Goal: Task Accomplishment & Management: Complete application form

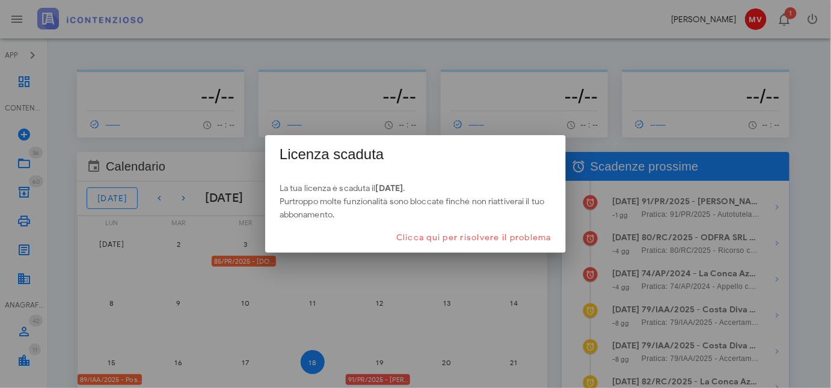
click at [577, 29] on div at bounding box center [415, 194] width 831 height 388
click at [233, 262] on div at bounding box center [415, 194] width 831 height 388
click at [19, 162] on div at bounding box center [415, 194] width 831 height 388
click at [135, 59] on div at bounding box center [415, 194] width 831 height 388
click at [117, 18] on div at bounding box center [415, 194] width 831 height 388
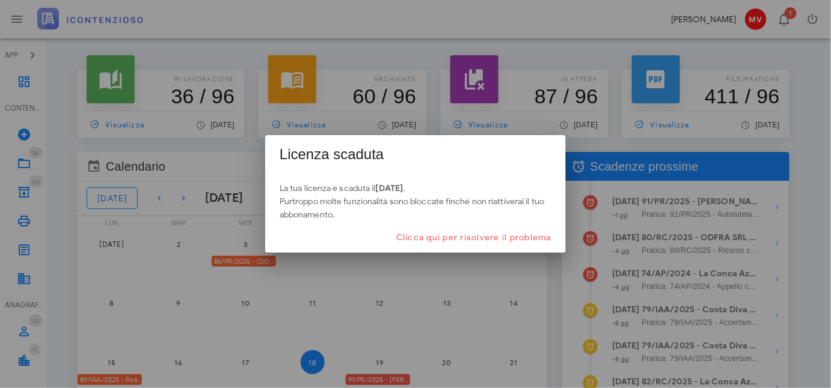
click at [17, 81] on div at bounding box center [415, 194] width 831 height 388
click at [24, 81] on div at bounding box center [415, 194] width 831 height 388
click at [188, 100] on div at bounding box center [415, 194] width 831 height 388
drag, startPoint x: 389, startPoint y: 84, endPoint x: 462, endPoint y: 83, distance: 72.8
click at [400, 84] on div at bounding box center [415, 194] width 831 height 388
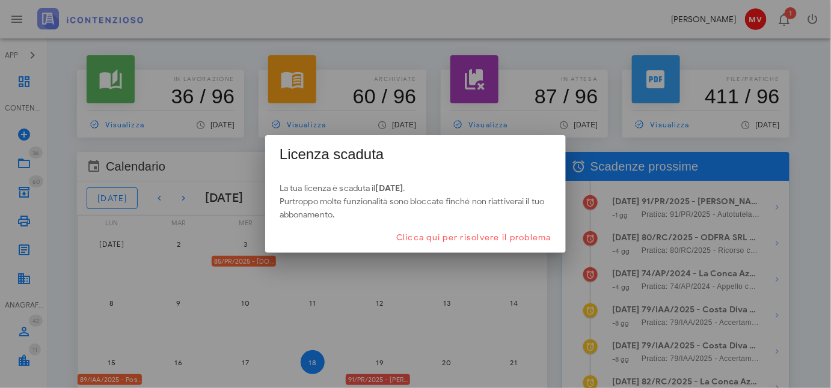
drag, startPoint x: 564, startPoint y: 105, endPoint x: 669, endPoint y: 121, distance: 105.9
click at [626, 117] on div at bounding box center [415, 194] width 831 height 388
click at [738, 103] on div at bounding box center [415, 194] width 831 height 388
click at [715, 206] on div at bounding box center [415, 194] width 831 height 388
click at [709, 283] on div at bounding box center [415, 194] width 831 height 388
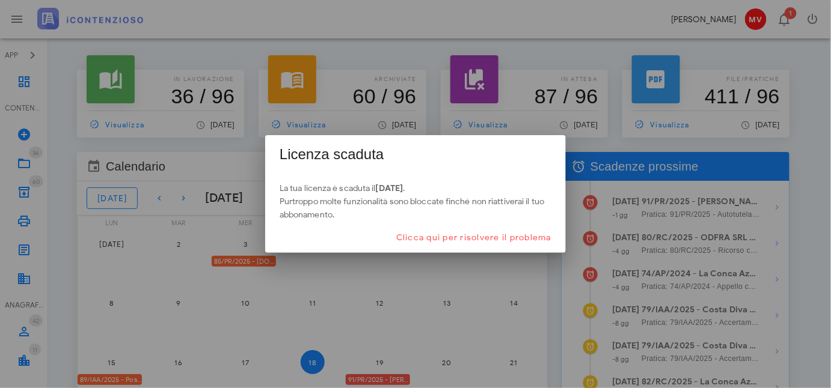
click at [465, 314] on div at bounding box center [415, 194] width 831 height 388
click at [274, 294] on div at bounding box center [415, 194] width 831 height 388
click at [147, 306] on div at bounding box center [415, 194] width 831 height 388
click at [19, 281] on div at bounding box center [415, 194] width 831 height 388
drag, startPoint x: 16, startPoint y: 191, endPoint x: 18, endPoint y: 184, distance: 7.4
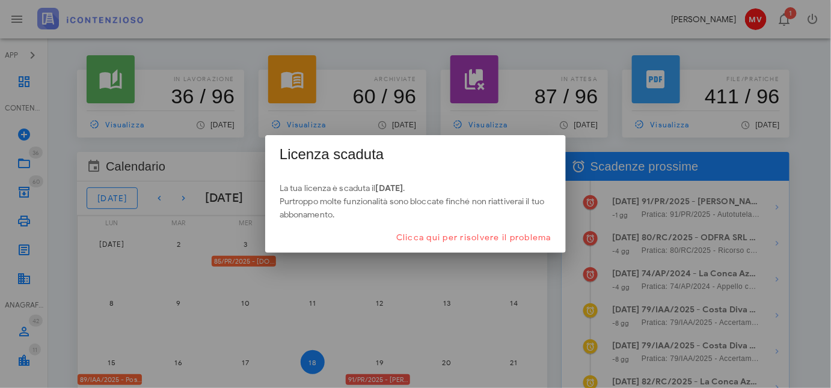
click at [16, 191] on div at bounding box center [415, 194] width 831 height 388
click at [26, 161] on div at bounding box center [415, 194] width 831 height 388
click at [22, 129] on div at bounding box center [415, 194] width 831 height 388
click at [464, 235] on span "Clicca qui per risolvere il problema" at bounding box center [474, 238] width 156 height 10
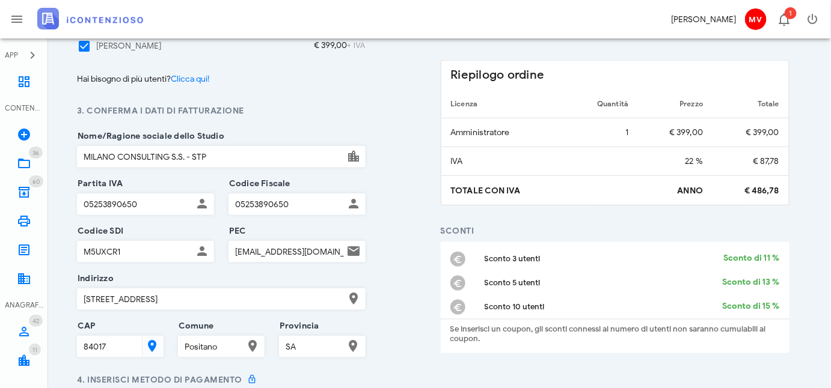
scroll to position [328, 0]
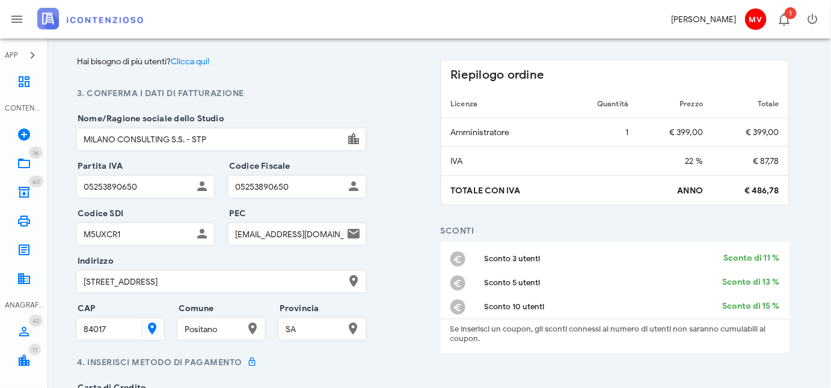
click at [177, 138] on input "MILANO CONSULTING S.S. - STP" at bounding box center [211, 139] width 266 height 20
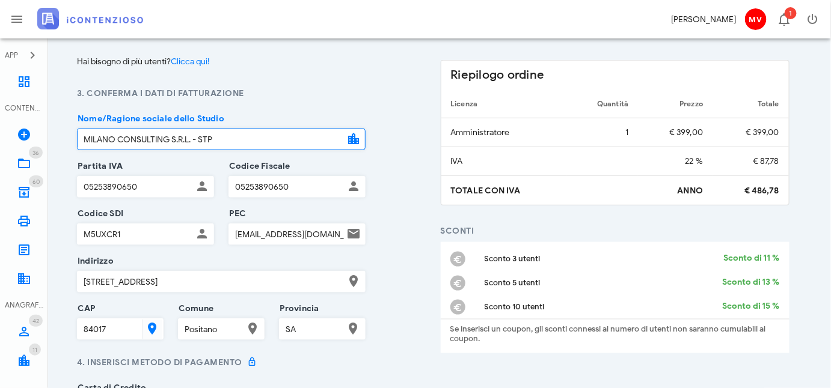
type input "MILANO CONSULTING S.R.L. - STP"
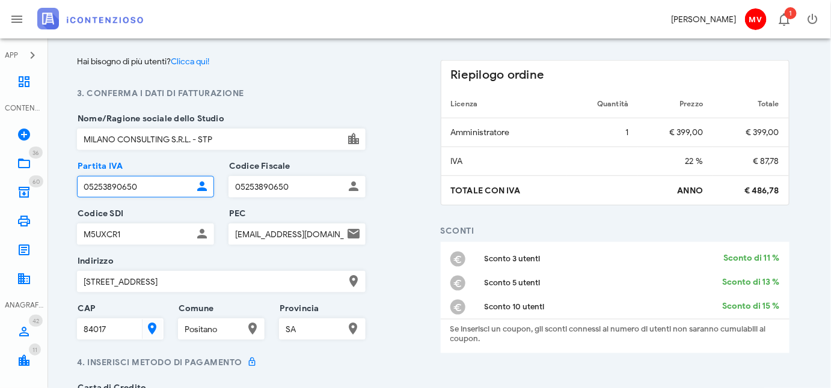
click at [87, 187] on input "05253890650" at bounding box center [135, 187] width 115 height 20
type input "06312780650"
click at [309, 216] on div "PEC v.milano@pec.commercialistisalerno.it" at bounding box center [296, 238] width 137 height 48
drag, startPoint x: 82, startPoint y: 183, endPoint x: 139, endPoint y: 190, distance: 56.9
click at [139, 190] on input "06312780650" at bounding box center [135, 187] width 115 height 20
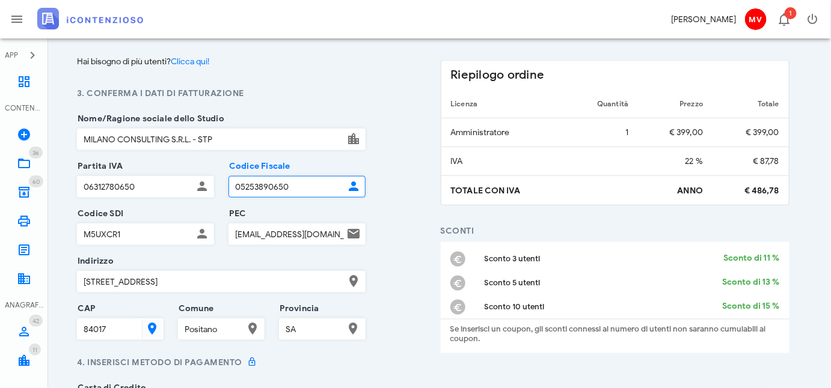
drag, startPoint x: 234, startPoint y: 186, endPoint x: 305, endPoint y: 197, distance: 71.7
click at [305, 197] on div "Codice Fiscale 05253890650" at bounding box center [296, 195] width 137 height 38
paste input "631278"
type input "06312780650"
click at [399, 213] on div "1. Seleziona il tipo di abbonamento Il più scelto Fatturazione annuale (risparm…" at bounding box center [433, 229] width 727 height 740
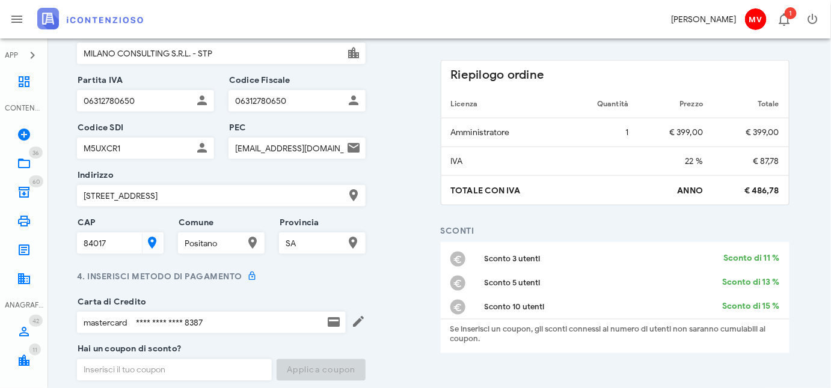
scroll to position [492, 0]
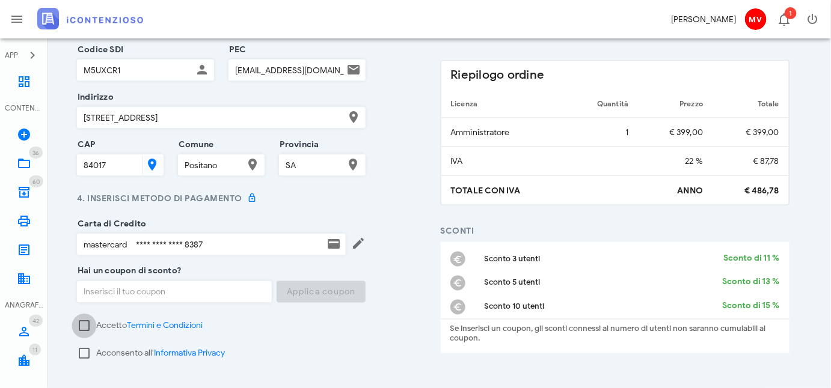
click at [75, 317] on div at bounding box center [84, 326] width 20 height 20
checkbox input "true"
click at [82, 354] on div at bounding box center [84, 354] width 20 height 20
checkbox input "true"
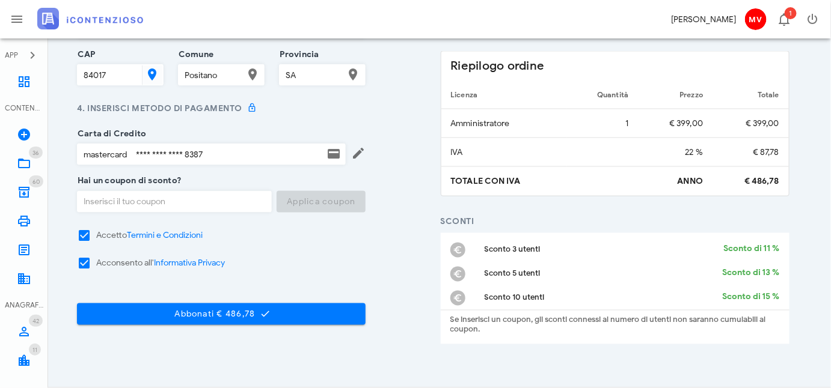
scroll to position [601, 0]
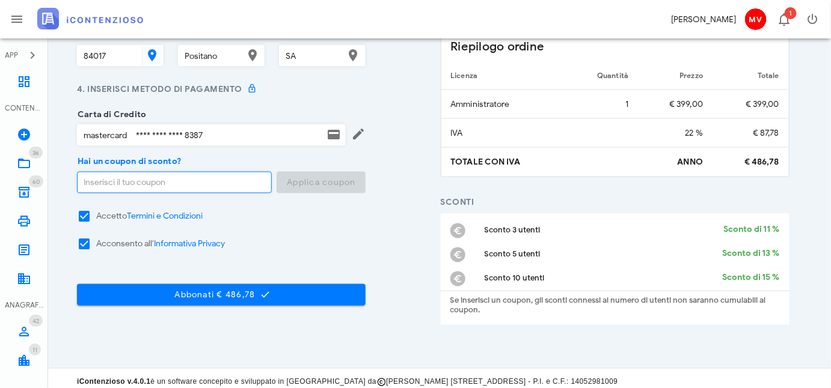
click at [85, 179] on input "Hai un coupon di sconto?" at bounding box center [164, 183] width 173 height 20
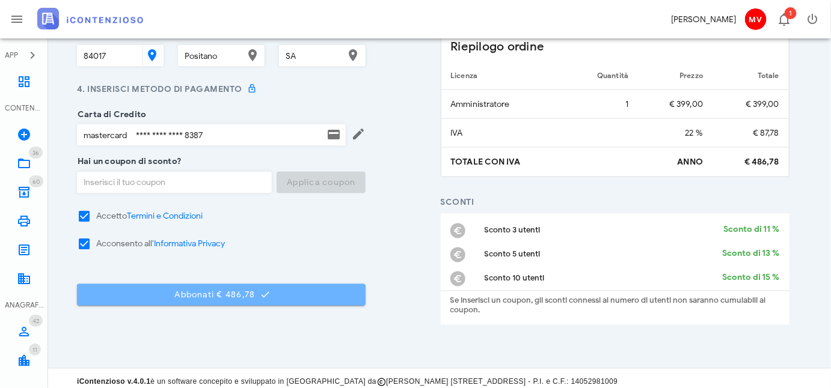
click at [224, 290] on span "Abbonati € 486,78" at bounding box center [221, 295] width 269 height 11
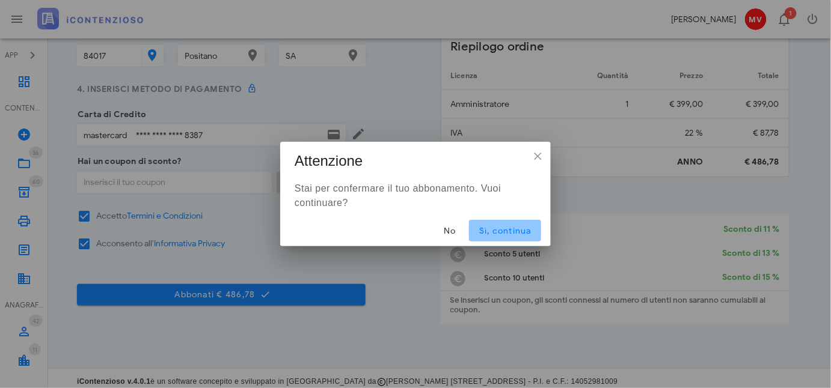
click at [503, 230] on span "Sì, continua" at bounding box center [505, 231] width 53 height 10
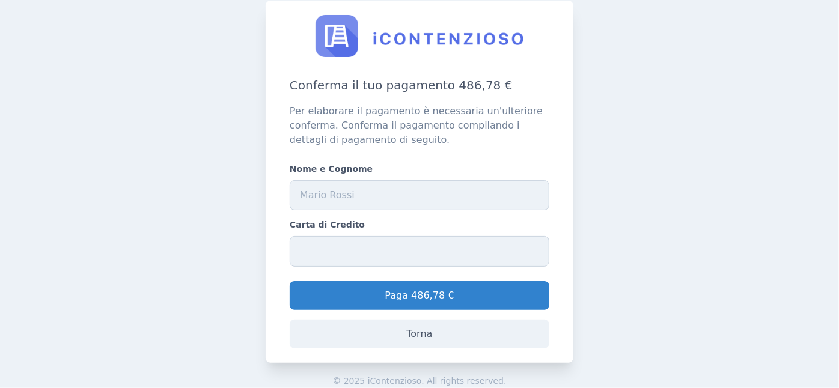
click at [301, 195] on input "Nome e Cognome" at bounding box center [420, 195] width 260 height 30
click at [619, 233] on div "Conferma il tuo pagamento 486,78 € Per elaborare il pagamento è necessaria un'u…" at bounding box center [420, 194] width 820 height 369
drag, startPoint x: 657, startPoint y: 235, endPoint x: 587, endPoint y: 237, distance: 70.4
click at [654, 235] on div "Conferma il tuo pagamento 486,78 € Per elaborare il pagamento è necessaria un'u…" at bounding box center [420, 194] width 820 height 369
click at [676, 265] on div "Conferma il tuo pagamento 486,78 € Per elaborare il pagamento è necessaria un'u…" at bounding box center [420, 194] width 820 height 369
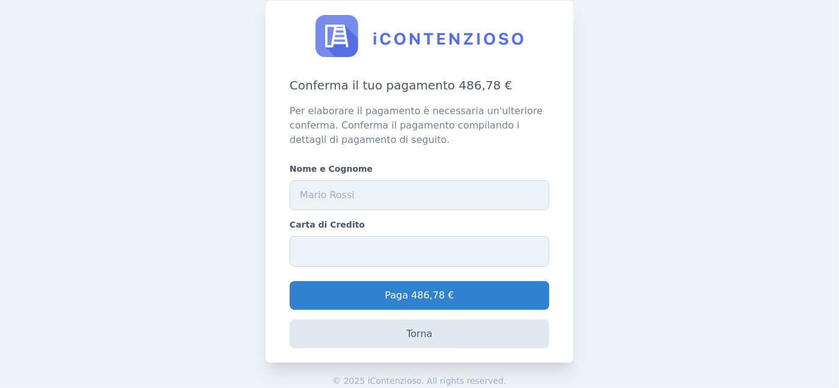
click at [417, 331] on link "Torna" at bounding box center [420, 334] width 260 height 29
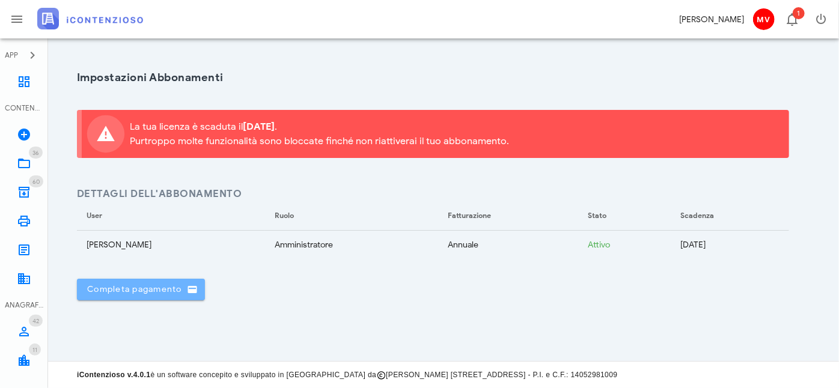
click at [159, 284] on span "Completa pagamento" at bounding box center [141, 289] width 109 height 11
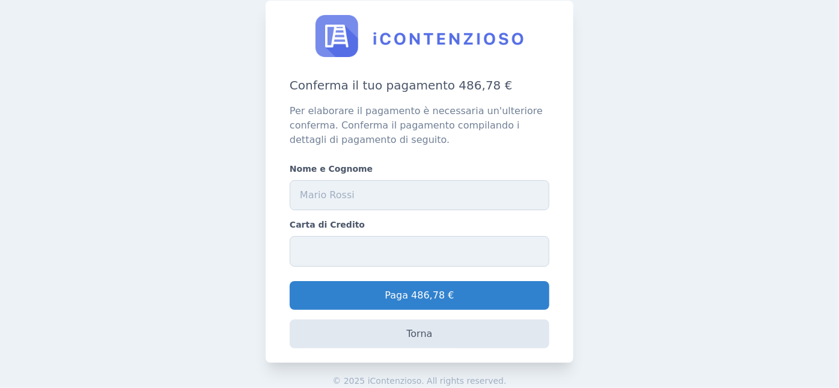
click at [421, 334] on link "Torna" at bounding box center [420, 334] width 260 height 29
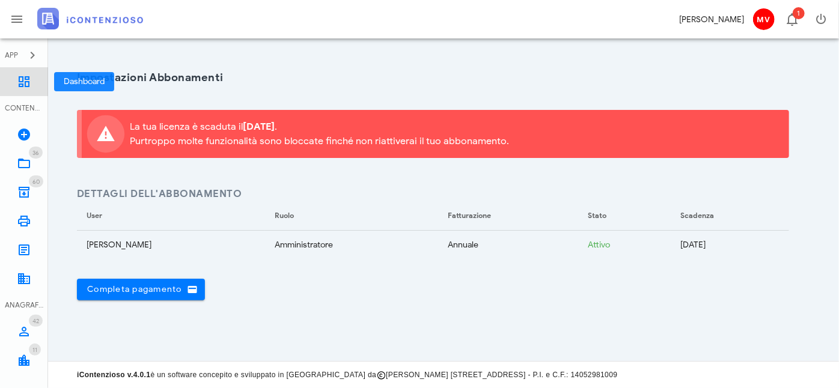
click at [21, 76] on icon at bounding box center [24, 82] width 14 height 14
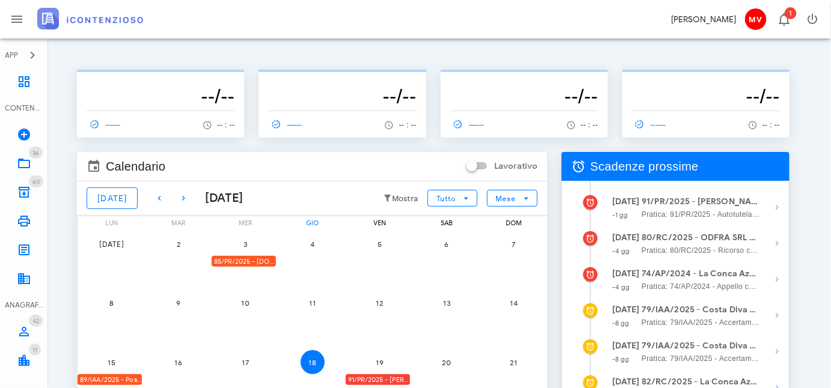
click at [392, 379] on div "91/PR/2025 - [PERSON_NAME] - Inviare Autotutela" at bounding box center [378, 380] width 64 height 11
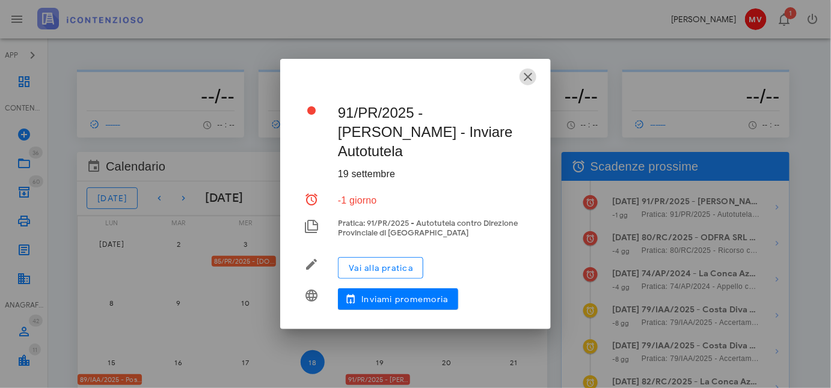
click at [529, 83] on icon "button" at bounding box center [528, 77] width 14 height 14
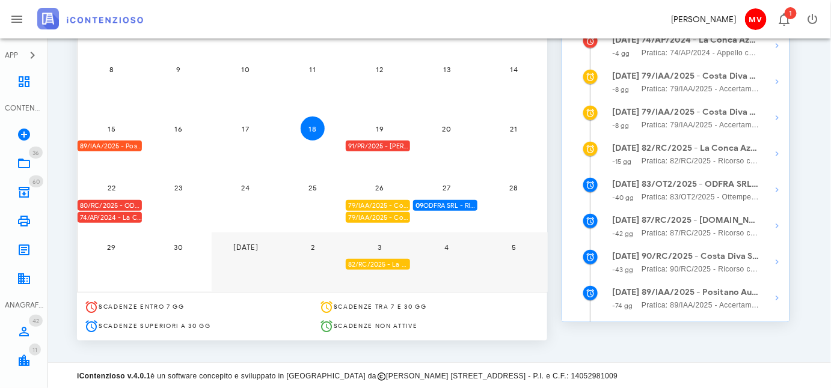
scroll to position [235, 0]
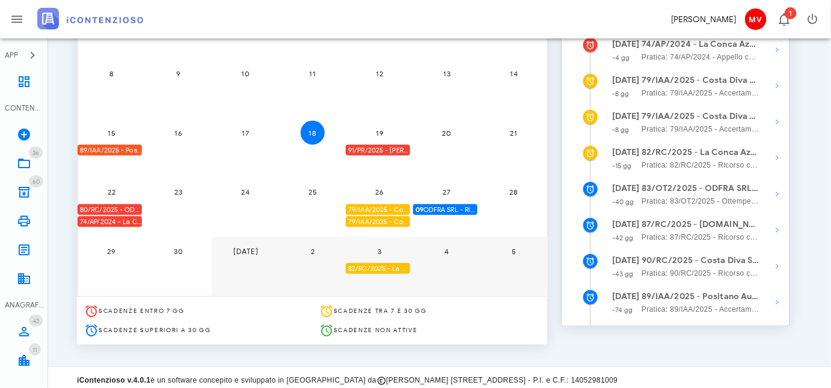
scroll to position [235, 0]
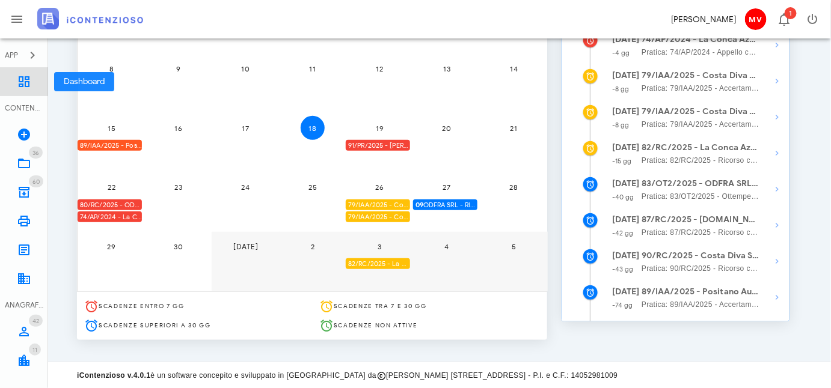
click at [22, 84] on icon at bounding box center [24, 82] width 14 height 14
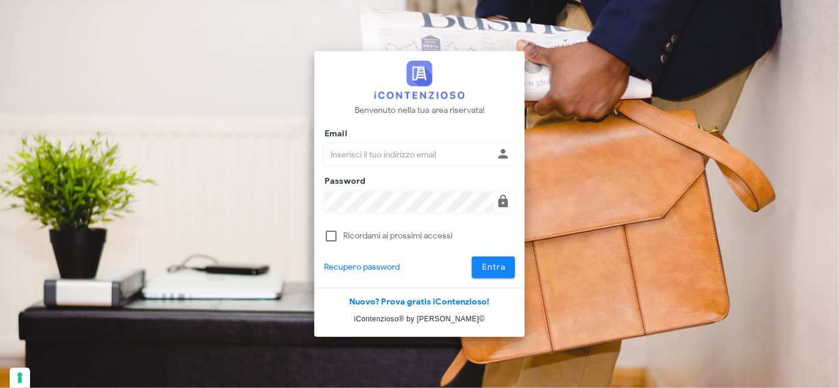
type input "[PERSON_NAME][EMAIL_ADDRESS][DOMAIN_NAME]"
click at [495, 264] on span "Entra" at bounding box center [494, 267] width 25 height 10
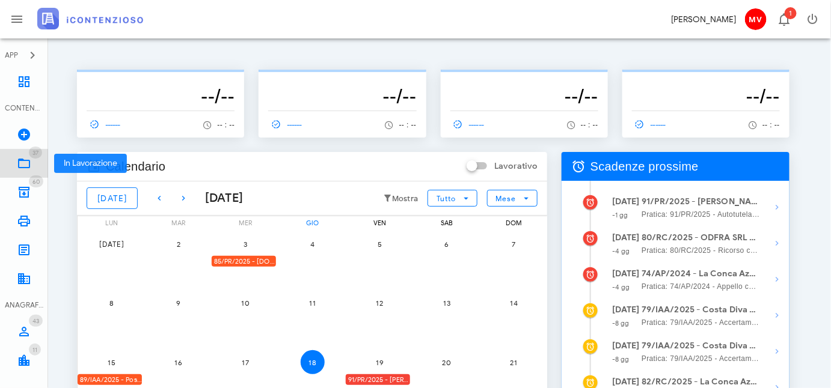
click at [24, 161] on icon at bounding box center [24, 163] width 14 height 14
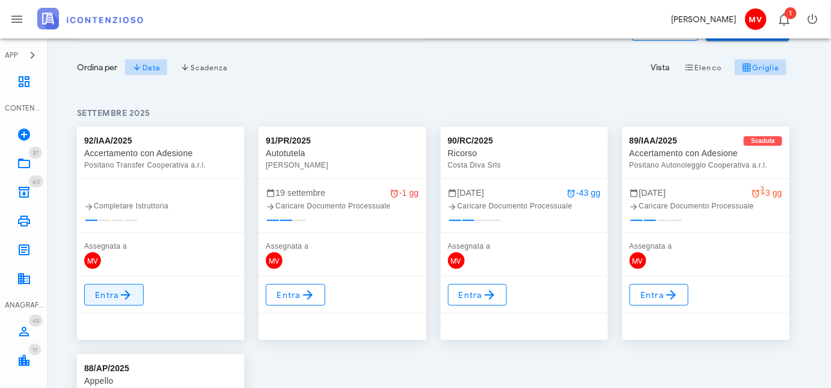
scroll to position [109, 0]
click at [119, 292] on icon at bounding box center [126, 294] width 14 height 14
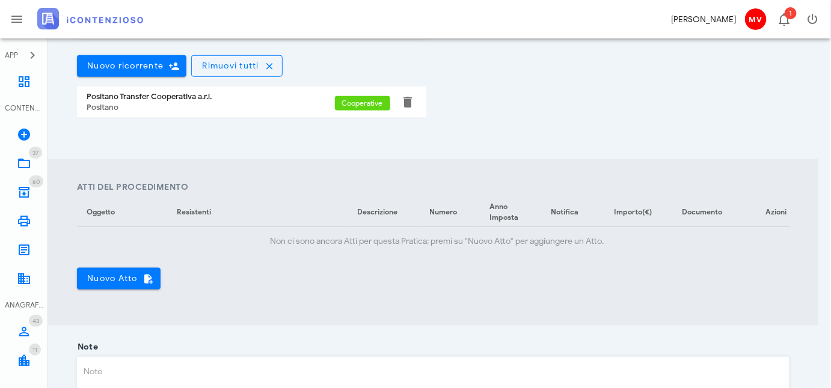
scroll to position [328, 0]
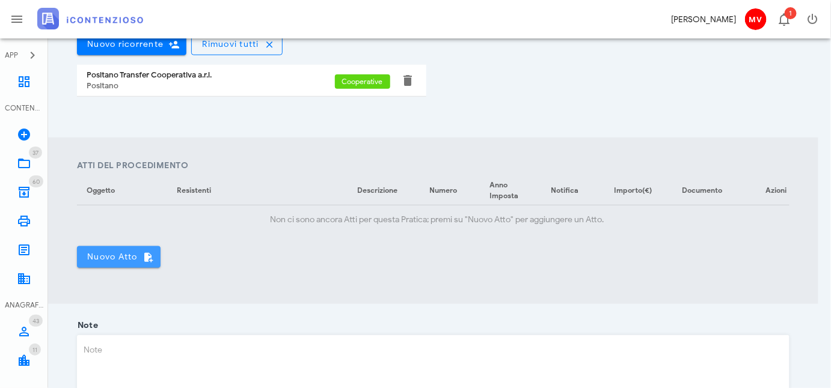
click at [112, 260] on span "Nuovo Atto" at bounding box center [119, 257] width 64 height 11
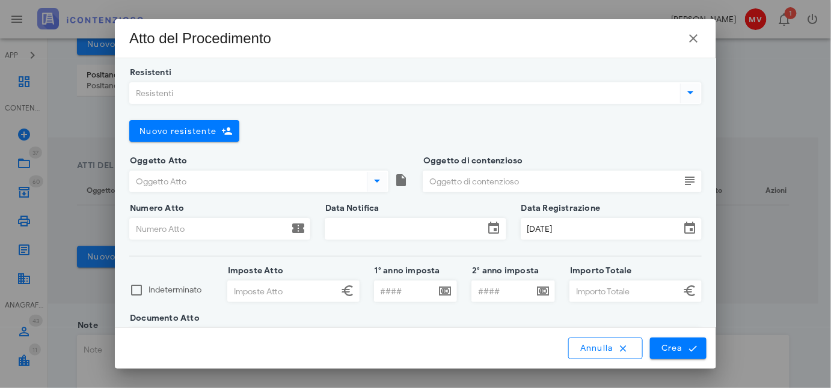
click at [684, 92] on icon at bounding box center [691, 92] width 14 height 14
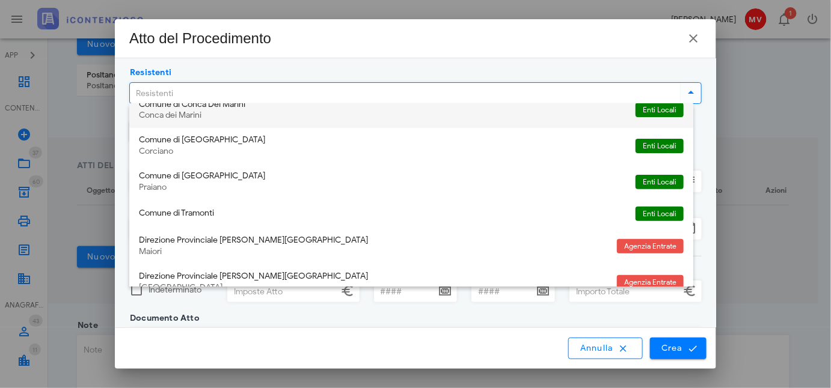
scroll to position [164, 0]
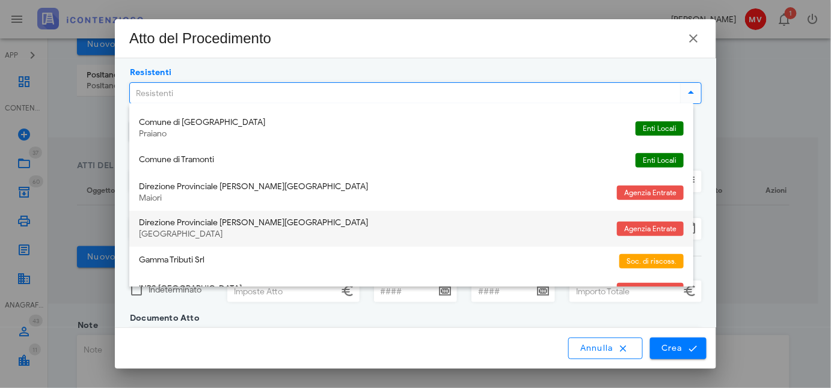
click at [195, 219] on div "Direzione Provinciale [PERSON_NAME][GEOGRAPHIC_DATA]" at bounding box center [373, 223] width 468 height 10
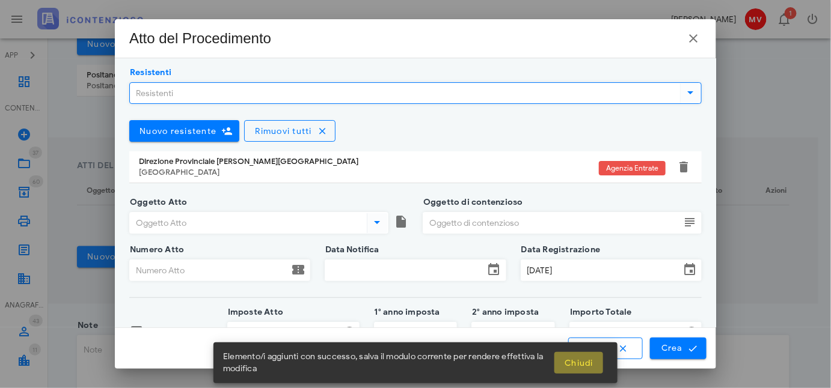
click at [584, 361] on span "Chiudi" at bounding box center [578, 363] width 29 height 10
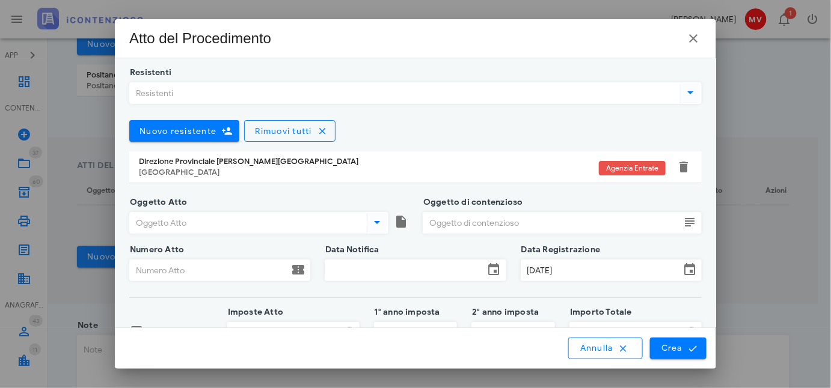
click at [152, 225] on input "Oggetto Atto" at bounding box center [247, 223] width 235 height 20
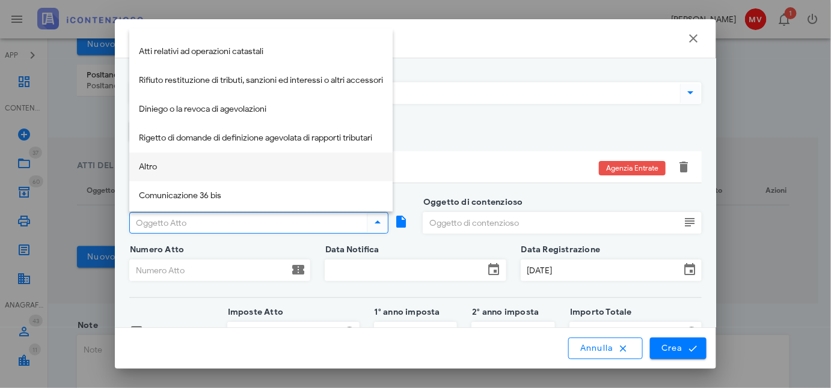
scroll to position [260, 0]
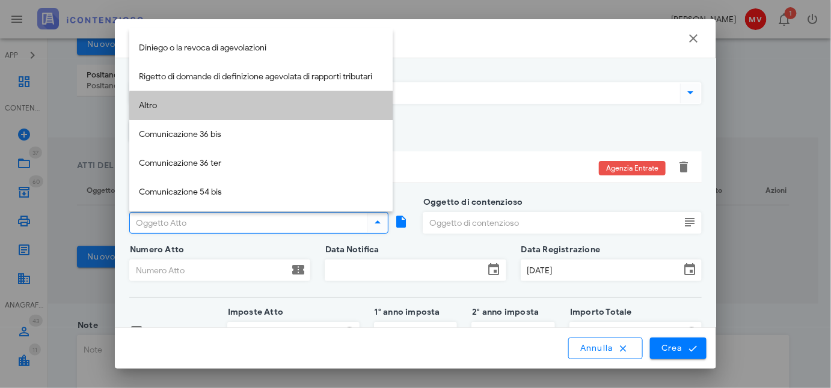
click at [152, 103] on div "Altro" at bounding box center [261, 106] width 244 height 10
type input "Altro"
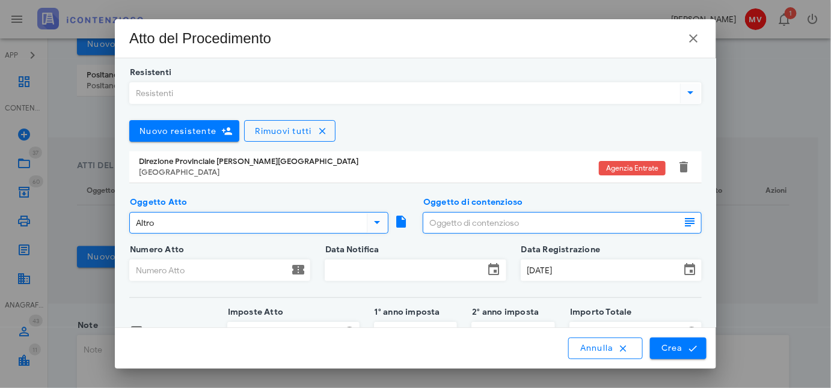
click at [436, 214] on input "Oggetto di contenzioso" at bounding box center [551, 223] width 257 height 20
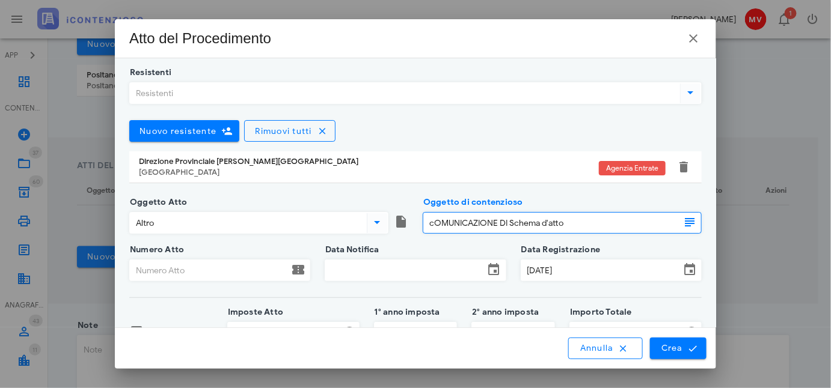
click at [428, 227] on input "cOMUNICAZIONE DI Schema d'atto" at bounding box center [551, 223] width 257 height 20
type input "Comunicazione di Schema d'atto"
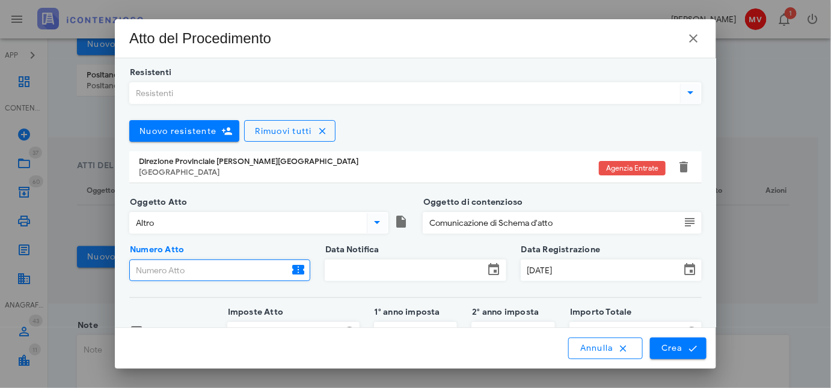
click at [161, 272] on input "Numero Atto" at bounding box center [209, 270] width 159 height 20
type input "TF9Q3M6022395/2025"
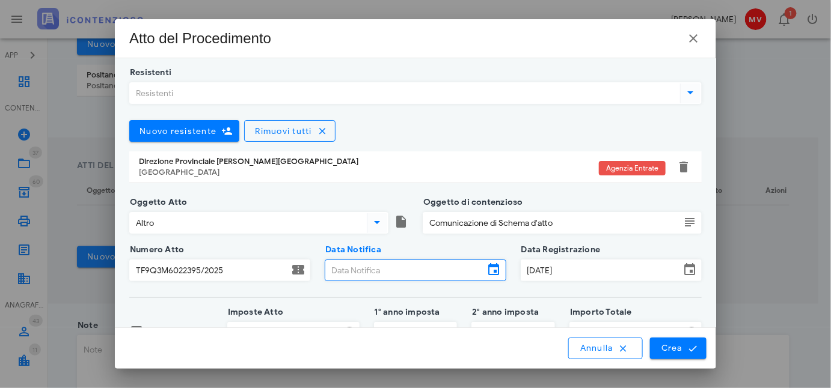
click at [330, 263] on input "Data Notifica" at bounding box center [404, 270] width 159 height 20
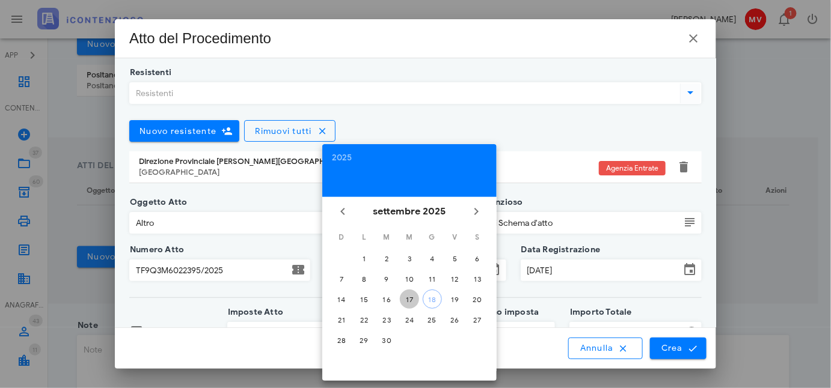
click at [410, 295] on div "17" at bounding box center [409, 299] width 19 height 9
type input "[DATE]"
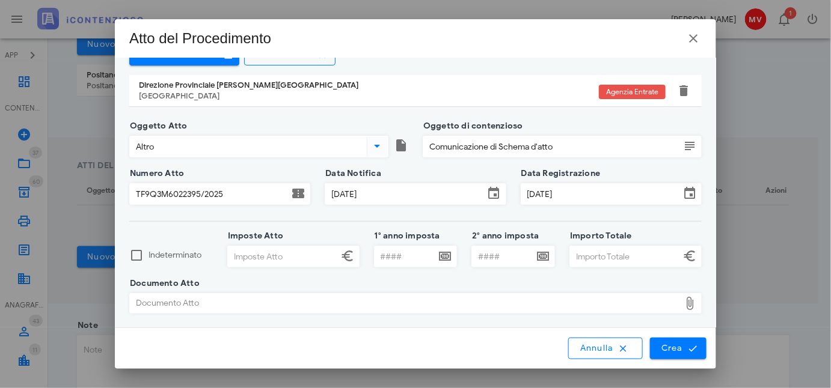
scroll to position [382, 0]
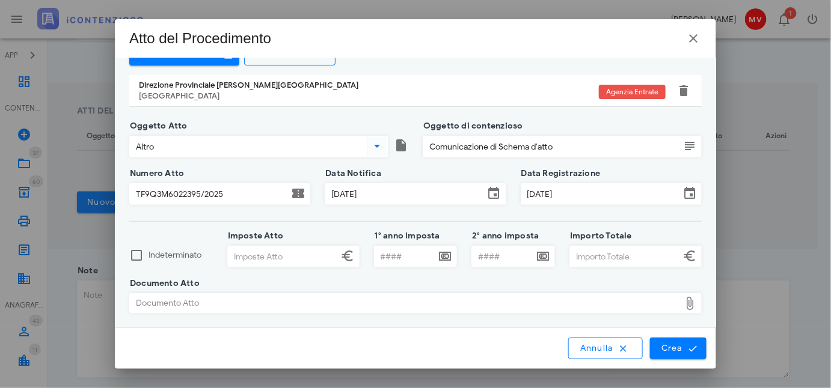
click at [244, 257] on input "Imposte Atto" at bounding box center [283, 257] width 110 height 20
type input "41.060,00"
click at [587, 254] on input "Importo Totale" at bounding box center [625, 257] width 110 height 20
click at [211, 299] on div "Documento Atto" at bounding box center [405, 303] width 550 height 19
type input "74.868,00"
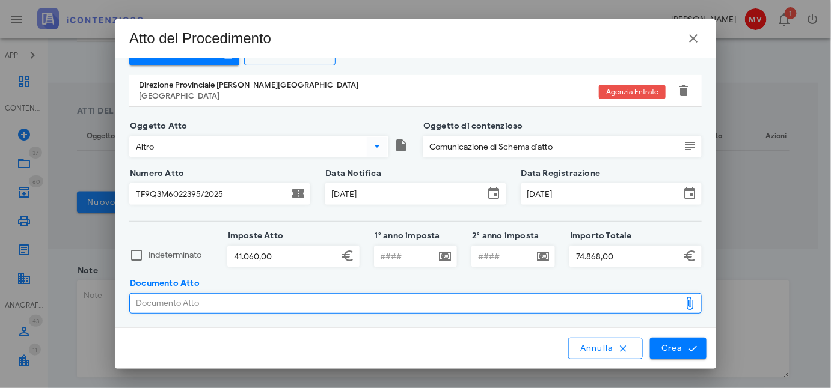
type input "C:\fakepath\C5GFGI~X.PDF"
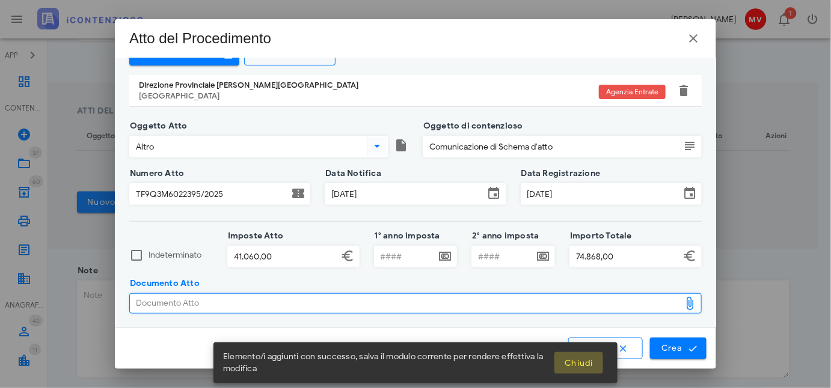
click at [575, 355] on button "Chiudi" at bounding box center [578, 363] width 49 height 22
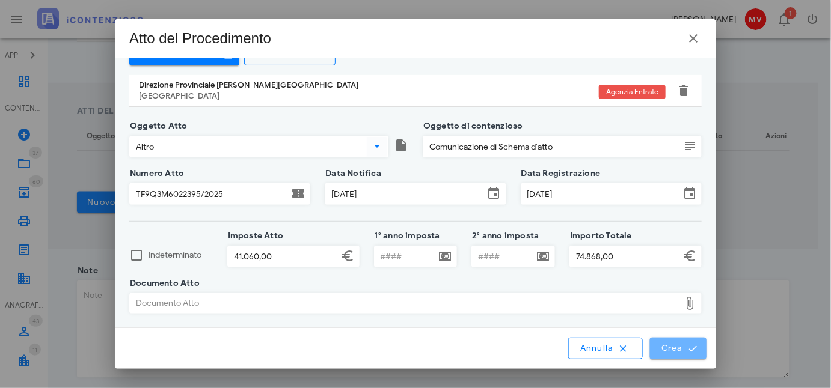
click at [670, 348] on span "Crea" at bounding box center [678, 348] width 35 height 11
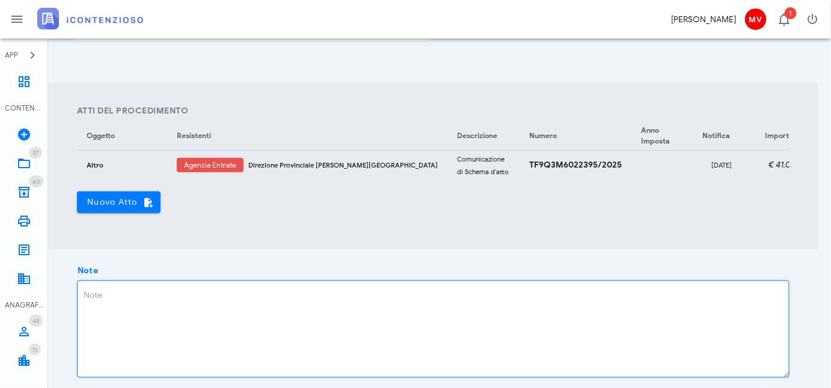
click at [85, 305] on textarea "Note" at bounding box center [433, 329] width 711 height 96
type textarea "N"
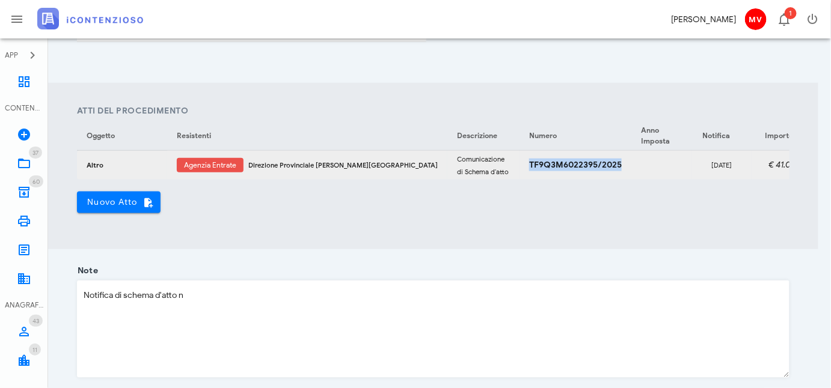
drag, startPoint x: 435, startPoint y: 159, endPoint x: 534, endPoint y: 164, distance: 99.3
click at [534, 164] on td "TF9Q3M6022395/2025" at bounding box center [576, 165] width 112 height 29
copy strong "TF9Q3M6022395/2025"
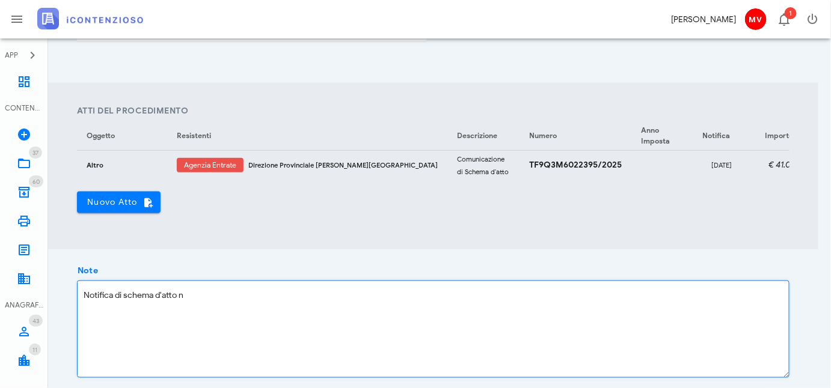
click at [195, 304] on textarea "Notifica di schema d'atto n" at bounding box center [433, 329] width 711 height 96
paste textarea "TF9Q3M6022395/2025"
click at [183, 304] on textarea "Notifica di schema d'atto nTF9Q3M6022395/2025" at bounding box center [433, 329] width 711 height 96
click at [293, 304] on textarea "Notifica di schema d'atto n. TF9Q3M6022395/2025" at bounding box center [433, 329] width 711 height 96
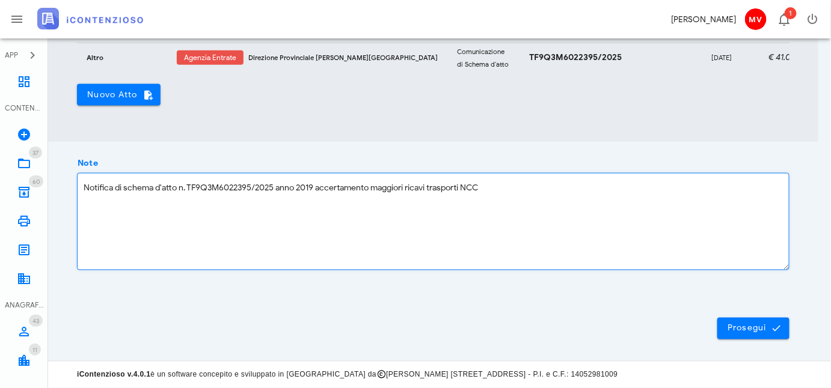
scroll to position [497, 0]
type textarea "Notifica di schema d'atto n. TF9Q3M6022395/2025 anno 2019 accertamento maggiori…"
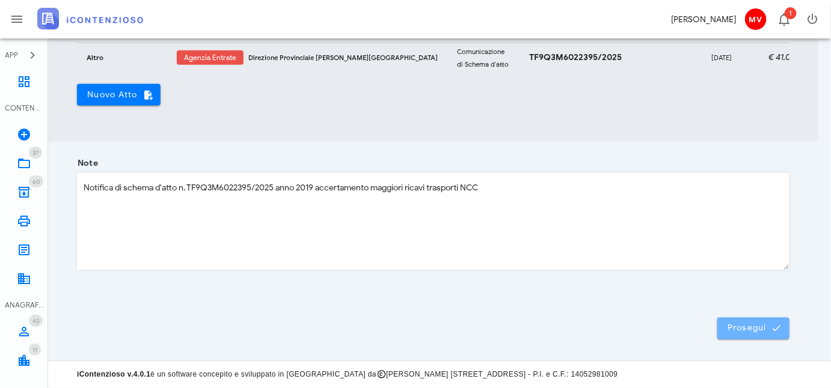
click at [751, 326] on span "Prosegui" at bounding box center [753, 328] width 53 height 11
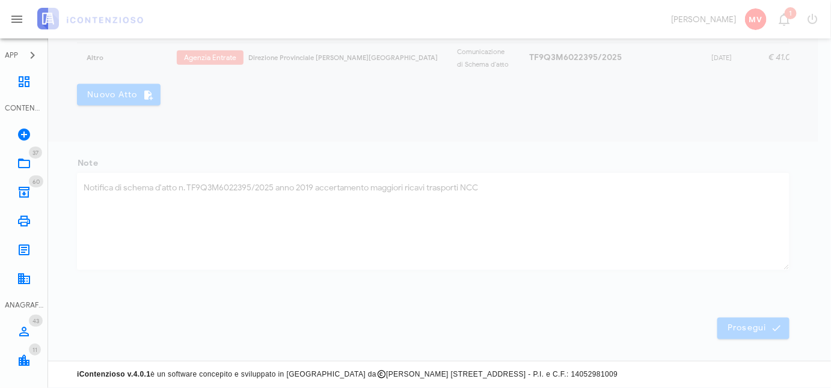
scroll to position [68, 0]
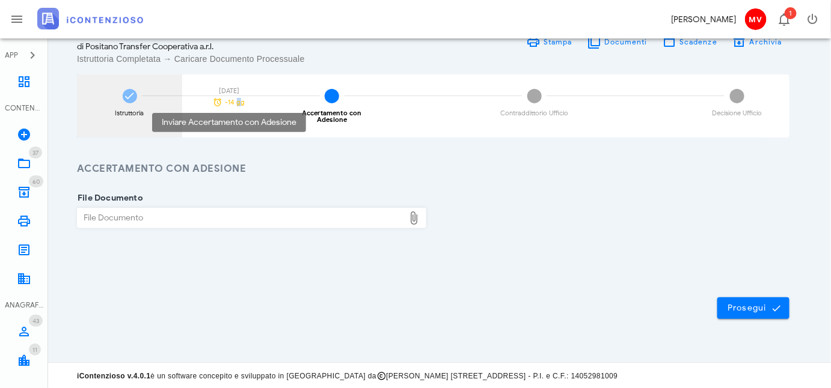
click at [236, 102] on span "-14 gg" at bounding box center [235, 102] width 20 height 7
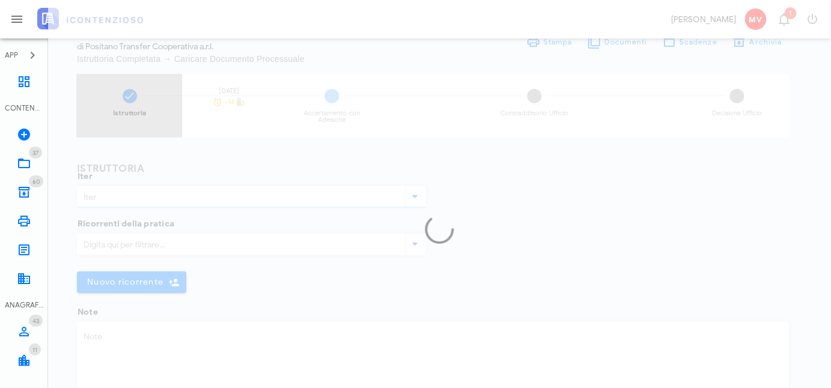
type input "Accertamento con Adesione"
type textarea "Notifica di schema d'atto n. TF9Q3M6022395/2025 anno 2019 accertamento maggiori…"
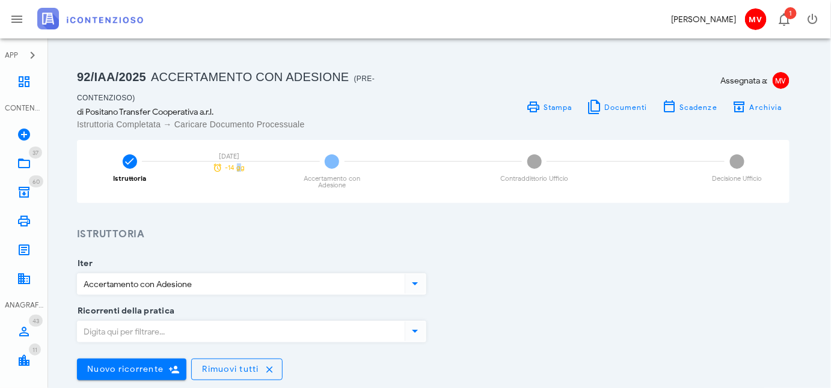
scroll to position [0, 0]
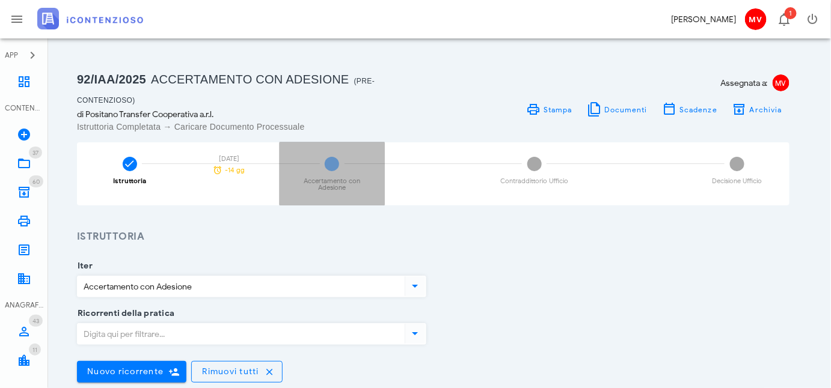
click at [331, 162] on span "2" at bounding box center [332, 164] width 14 height 14
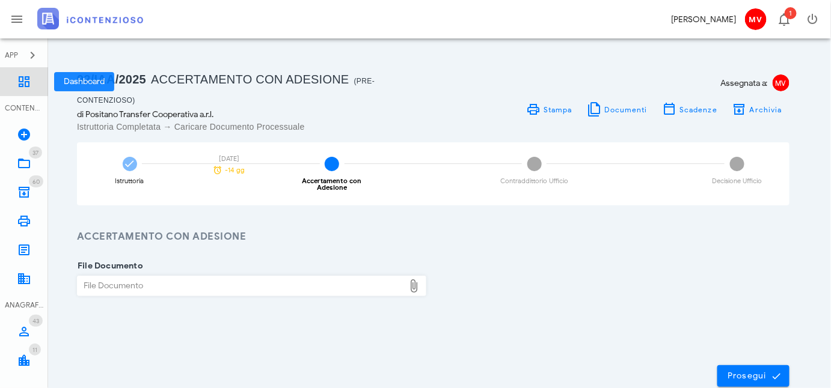
click at [24, 78] on icon at bounding box center [24, 82] width 14 height 14
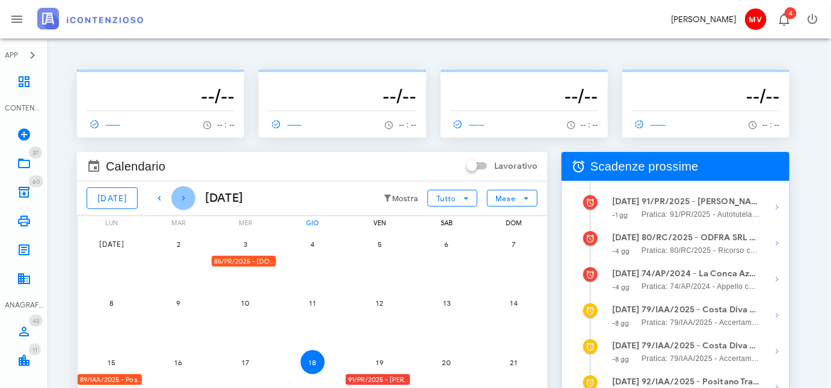
click at [176, 195] on icon "button" at bounding box center [183, 198] width 14 height 14
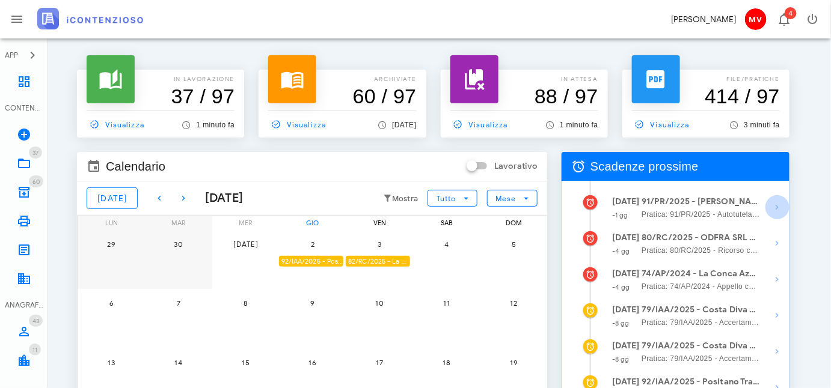
click at [777, 206] on icon "button" at bounding box center [777, 207] width 14 height 14
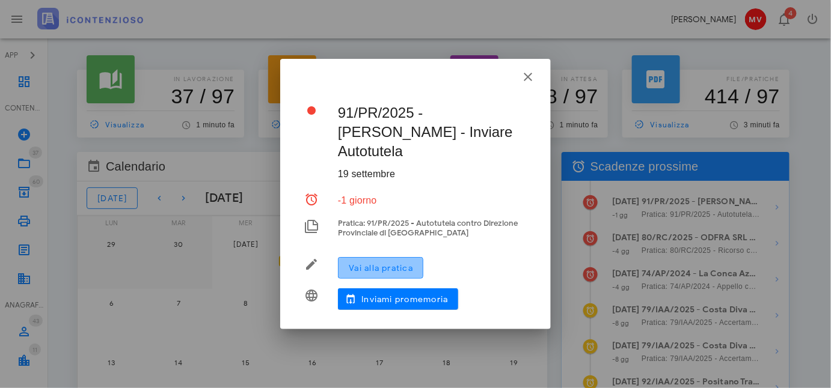
click at [396, 263] on span "Vai alla pratica" at bounding box center [380, 268] width 65 height 10
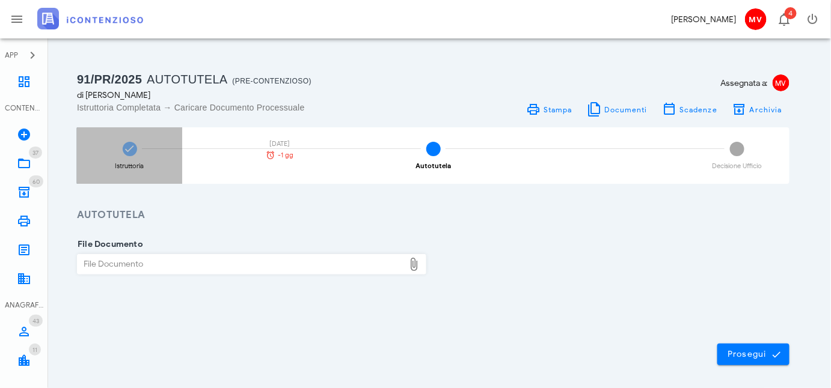
click at [130, 150] on icon at bounding box center [130, 149] width 12 height 12
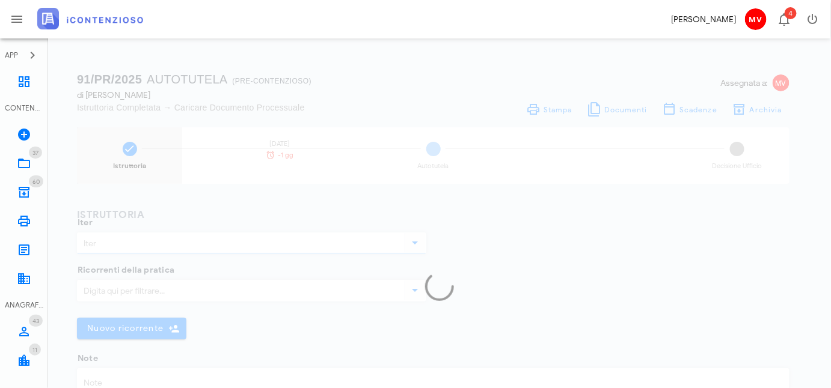
type input "Autotutela"
type textarea "Schema D'atto anno 2019 - omessa registrazione fitto azienda € 36.000 ed iva re…"
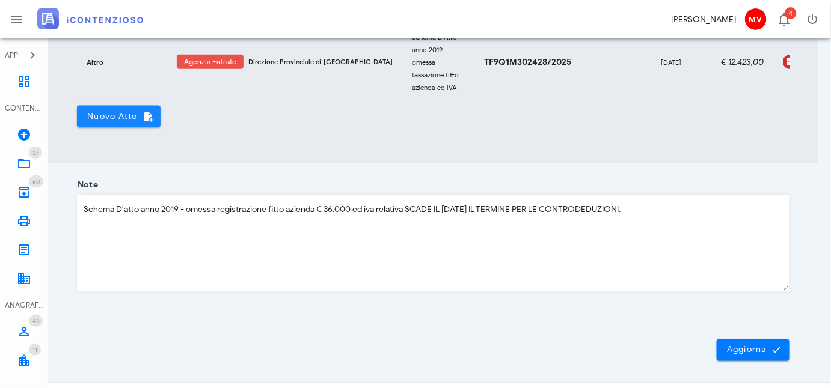
scroll to position [492, 0]
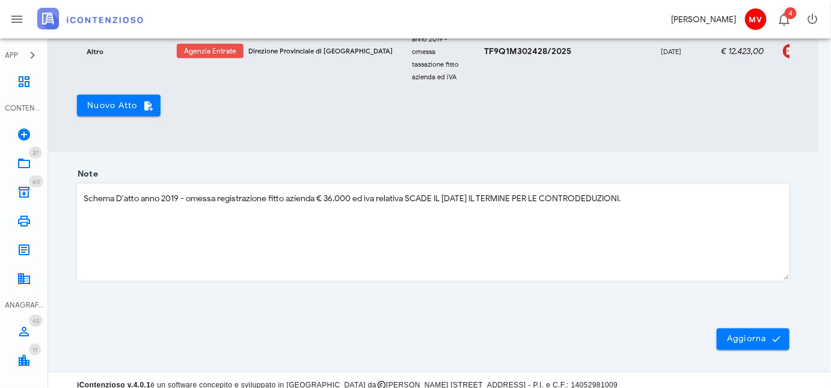
click at [649, 210] on textarea "Schema D'atto anno 2019 - omessa registrazione fitto azienda € 36.000 ed iva re…" at bounding box center [433, 233] width 711 height 96
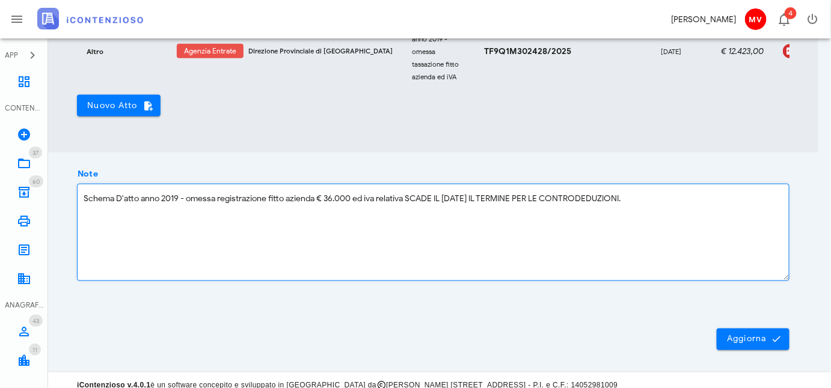
click at [641, 204] on textarea "Schema D'atto anno 2019 - omessa registrazione fitto azienda € 36.000 ed iva re…" at bounding box center [433, 233] width 711 height 96
click at [649, 209] on textarea "Schema D'atto anno 2019 - omessa registrazione fitto azienda € 36.000 ed iva re…" at bounding box center [433, 233] width 711 height 96
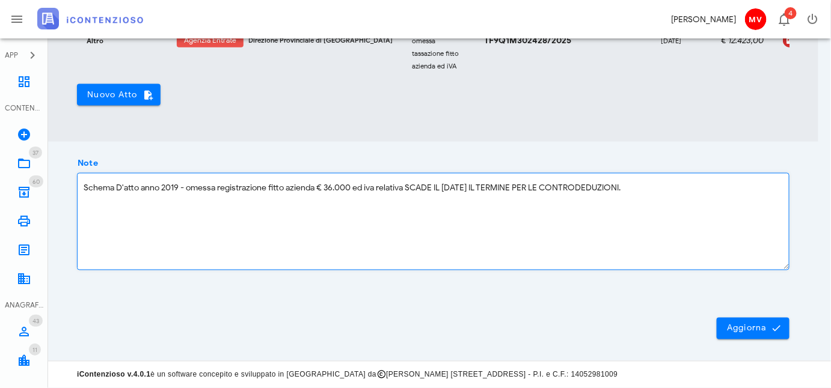
scroll to position [455, 0]
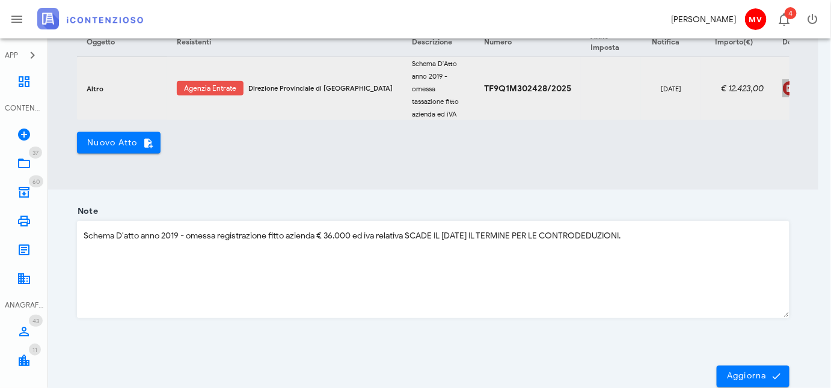
click at [805, 85] on div "CDZYOAY" at bounding box center [826, 89] width 43 height 10
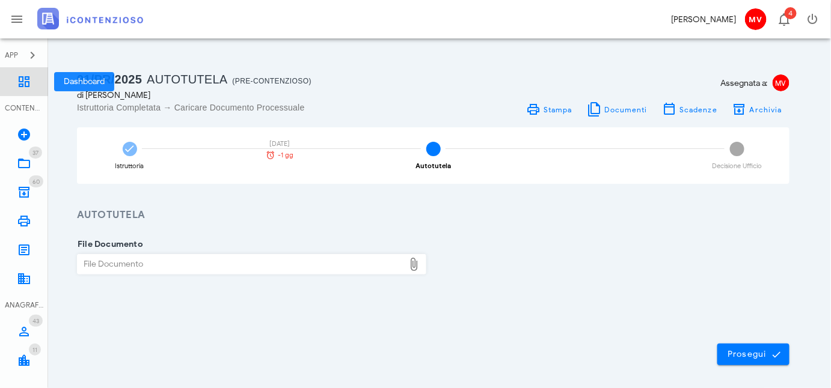
click at [19, 79] on icon at bounding box center [24, 82] width 14 height 14
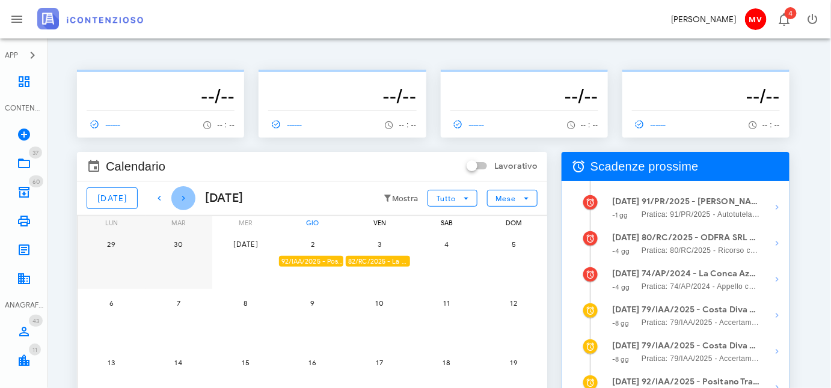
click at [176, 195] on icon "button" at bounding box center [183, 198] width 14 height 14
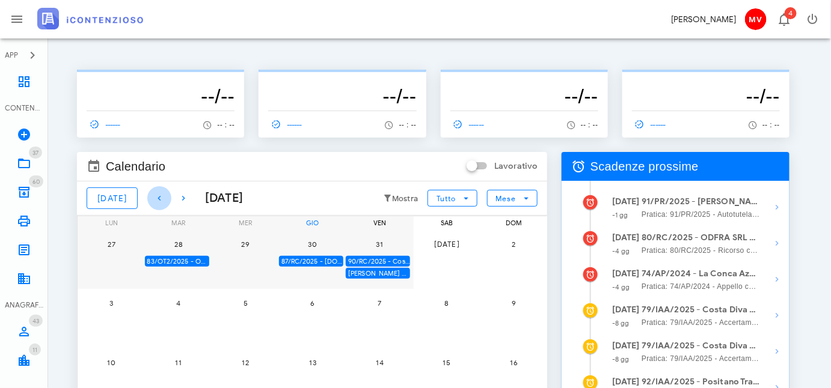
click at [152, 194] on icon "button" at bounding box center [159, 198] width 14 height 14
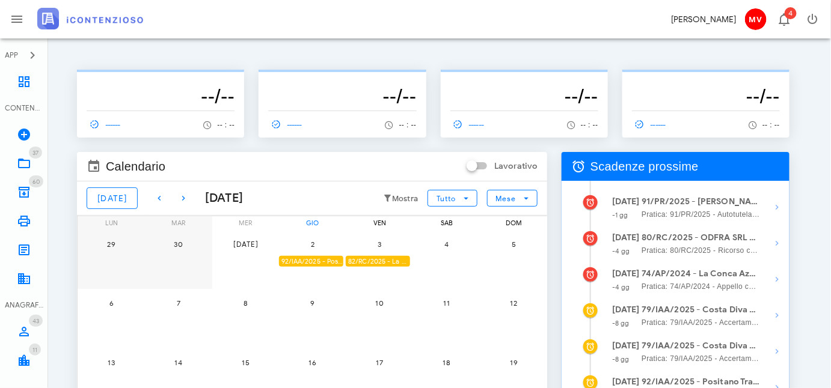
click at [316, 260] on div "92/IAA/2025 - Positano Transfer Cooperativa a.r.l. - Inviare Accertamento con A…" at bounding box center [311, 261] width 64 height 11
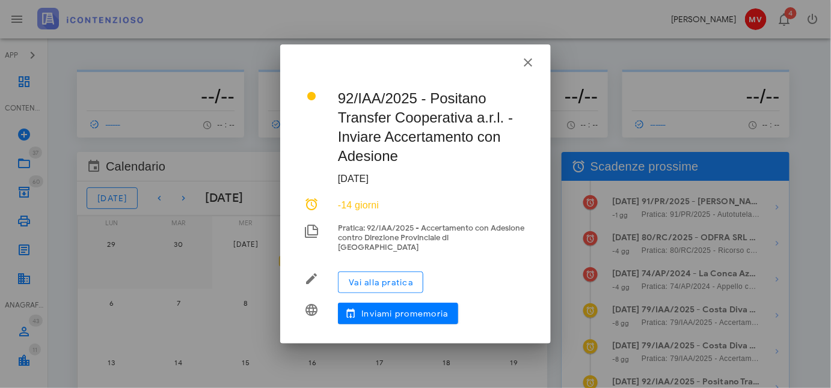
click at [315, 260] on div at bounding box center [415, 194] width 831 height 388
click at [387, 278] on span "Vai alla pratica" at bounding box center [380, 283] width 65 height 10
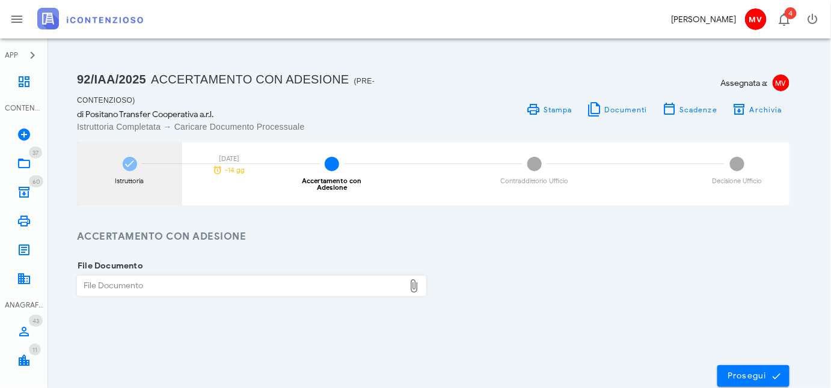
click at [127, 162] on icon at bounding box center [130, 164] width 12 height 12
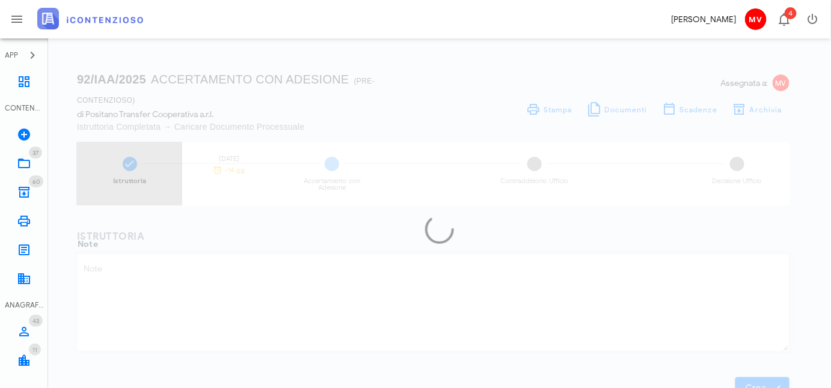
type textarea "Notifica di schema d'atto n. TF9Q3M6022395/2025 anno 2019 accertamento maggiori…"
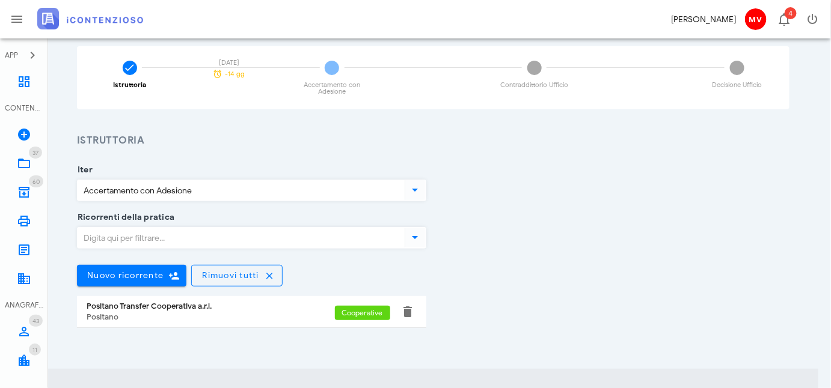
scroll to position [273, 0]
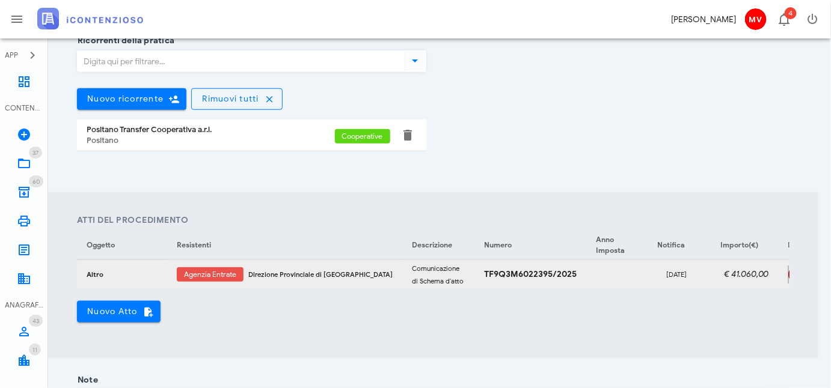
click at [788, 268] on div "C5GFGIX" at bounding box center [820, 275] width 65 height 18
